Goal: Check status: Check status

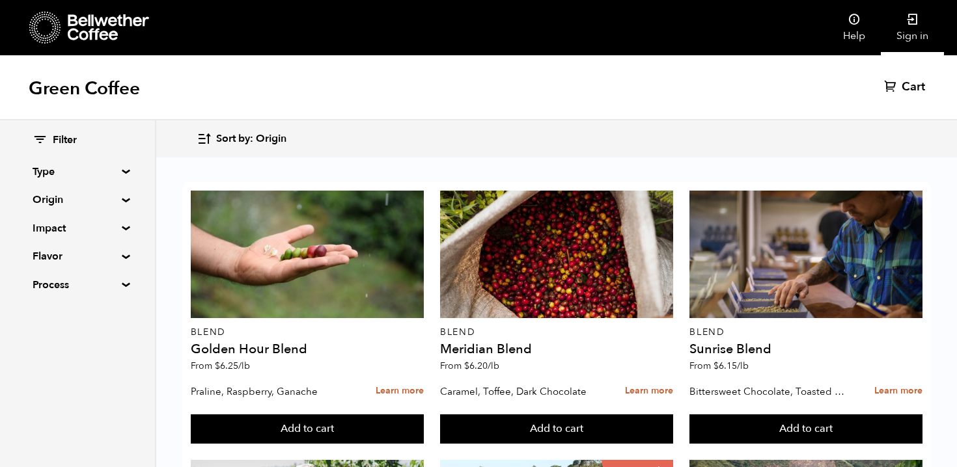
click at [916, 36] on link "Sign in" at bounding box center [911, 27] width 63 height 55
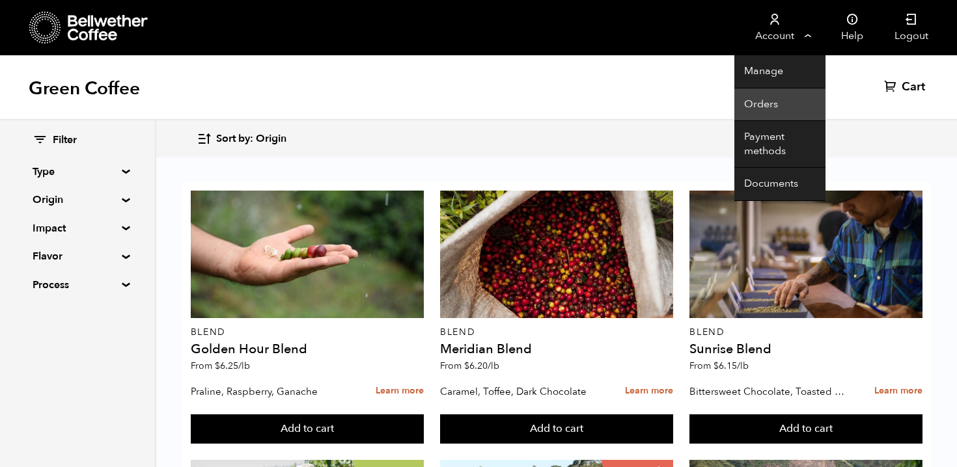
click at [787, 113] on link "Orders" at bounding box center [779, 105] width 91 height 33
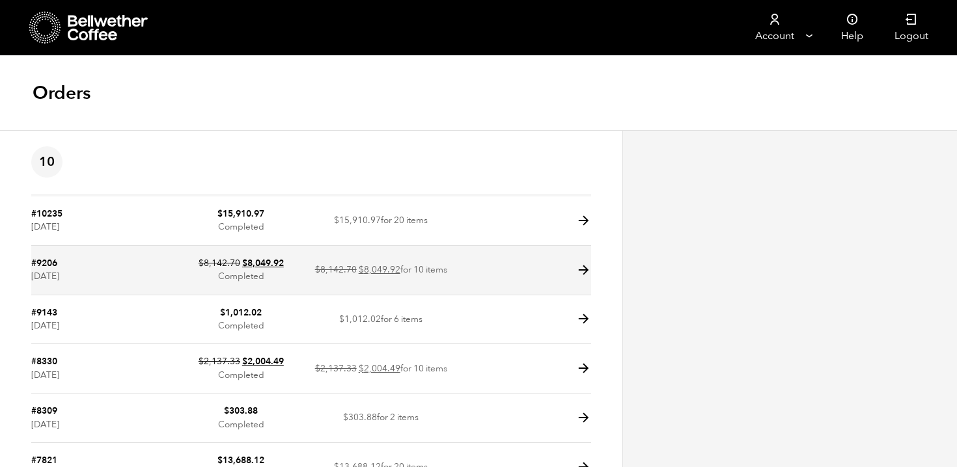
drag, startPoint x: 435, startPoint y: 270, endPoint x: 453, endPoint y: 270, distance: 17.6
click at [436, 270] on td "$8,142.70 $ 8,049.92 for 10 items" at bounding box center [381, 270] width 140 height 49
click at [584, 273] on icon at bounding box center [583, 270] width 15 height 15
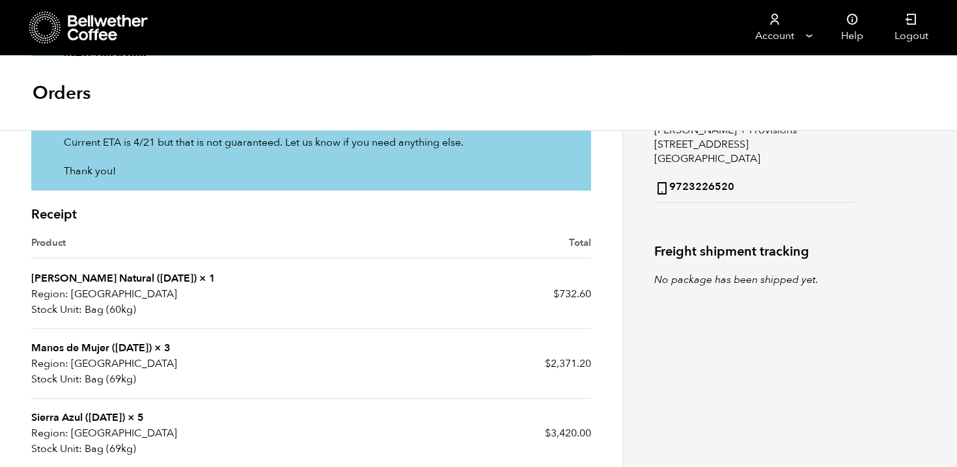
scroll to position [306, 0]
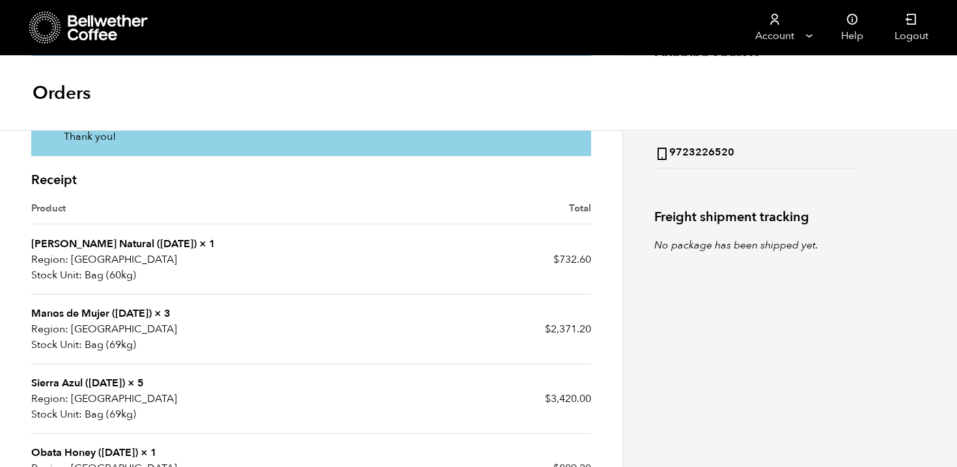
click at [127, 315] on link "Manos de Mujer ([DATE])" at bounding box center [91, 314] width 120 height 14
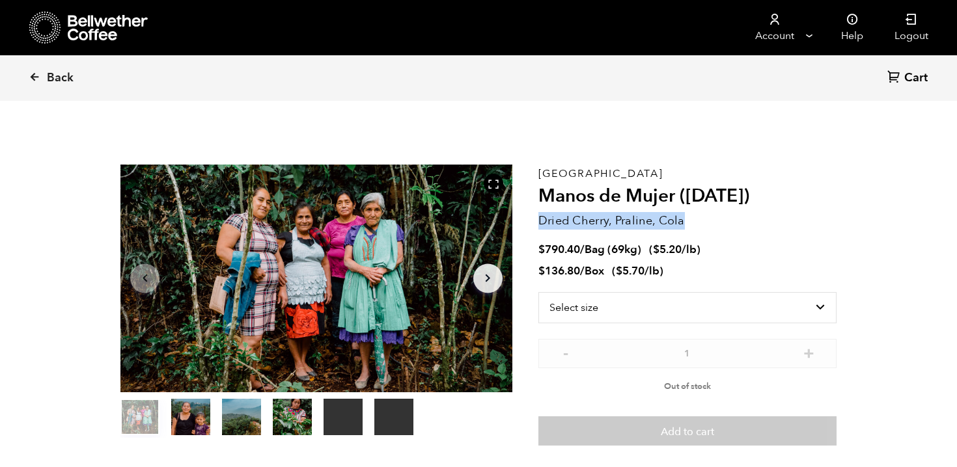
drag, startPoint x: 538, startPoint y: 223, endPoint x: 664, endPoint y: 234, distance: 127.4
click at [664, 234] on div "Guatemala Manos de Mujer ([DATE]) [PERSON_NAME], Praline, Cola $ 790.40 / Bag (…" at bounding box center [687, 306] width 298 height 282
copy div "Dried Cherry, Praline, Cola"
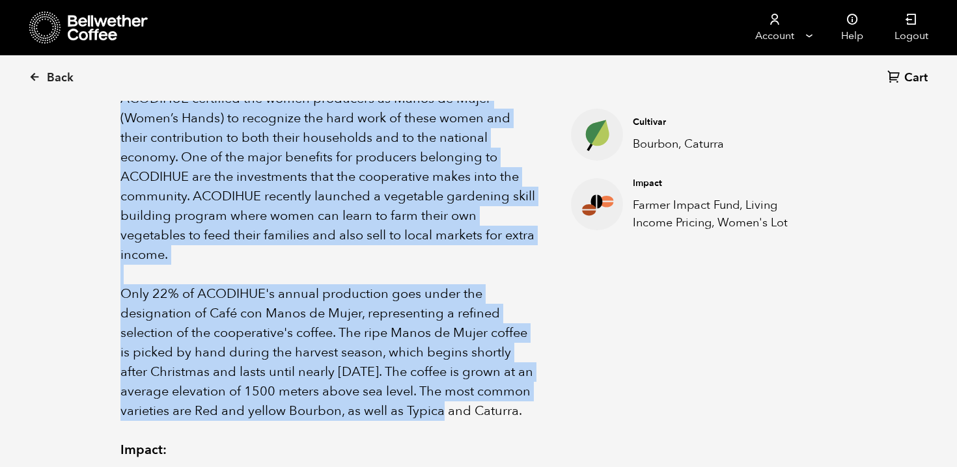
scroll to position [612, 0]
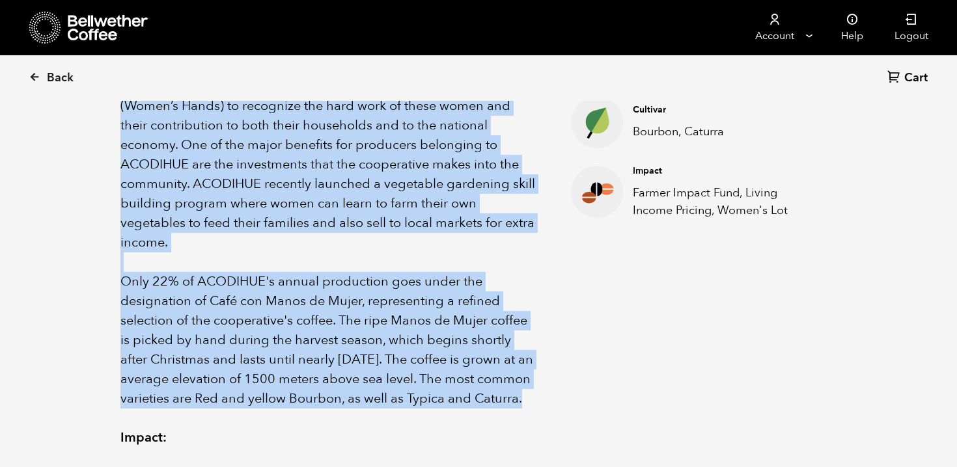
drag, startPoint x: 123, startPoint y: 151, endPoint x: 523, endPoint y: 381, distance: 461.5
copy div "Loremipsu Dolor si Ametc adipi elit sed DOEIUSMO temporincid ut lab etdoloremag…"
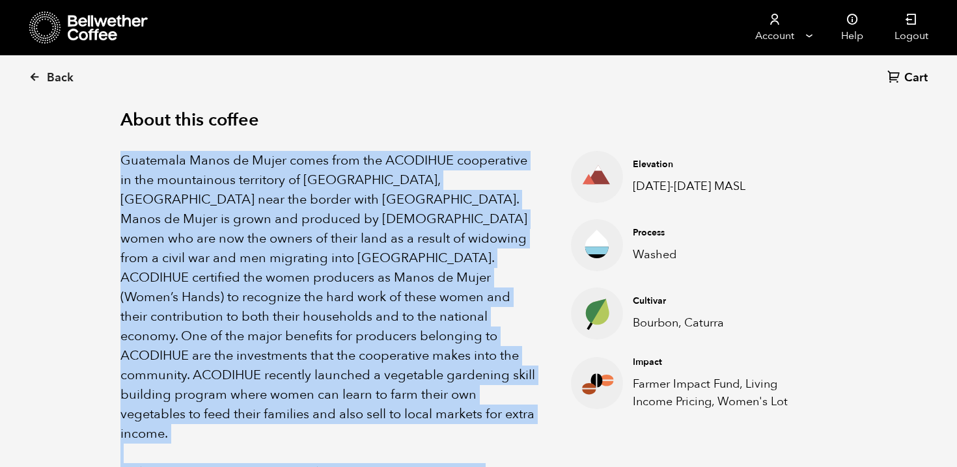
scroll to position [0, 0]
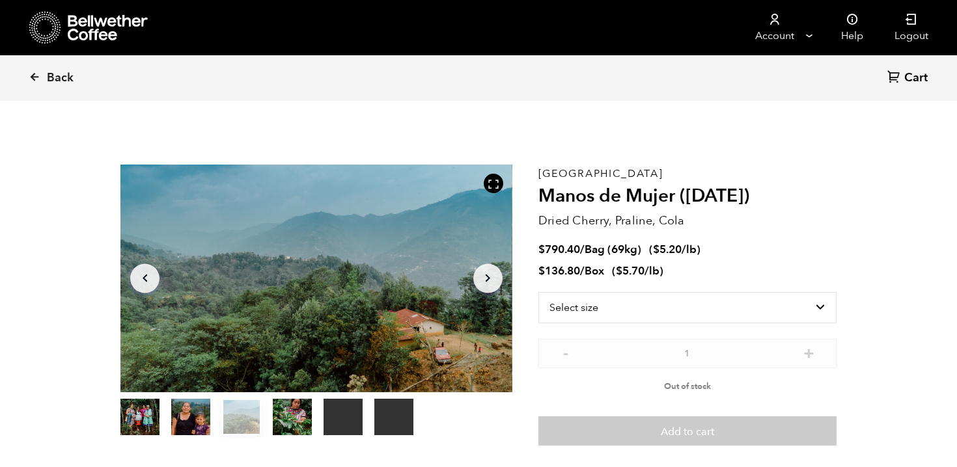
click at [839, 128] on section "Your browser does not support the video tag. Your browser does not support the …" at bounding box center [478, 305] width 781 height 366
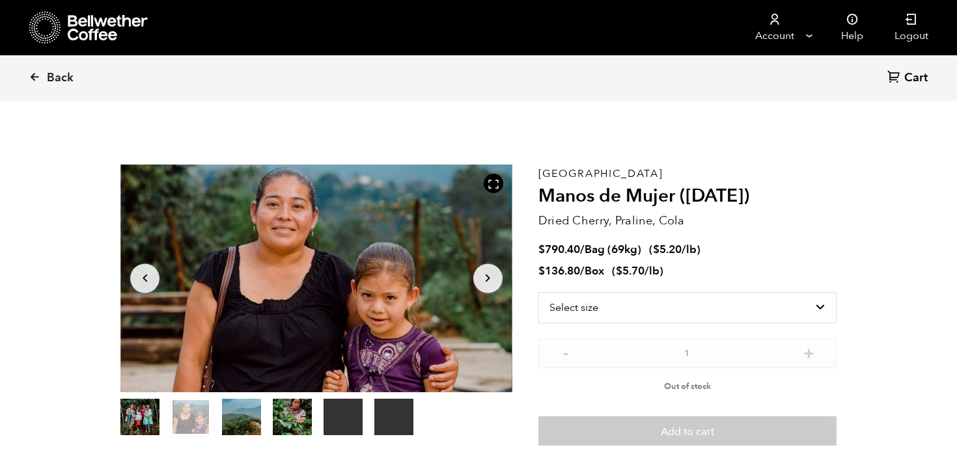
click at [146, 282] on icon "Arrow Left" at bounding box center [145, 279] width 16 height 16
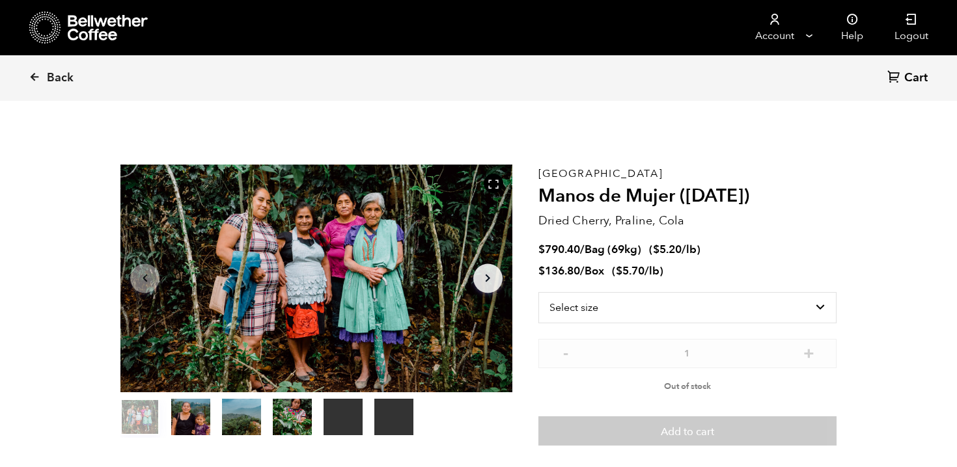
click at [146, 282] on icon "Arrow Left" at bounding box center [145, 279] width 16 height 16
